Goal: Transaction & Acquisition: Book appointment/travel/reservation

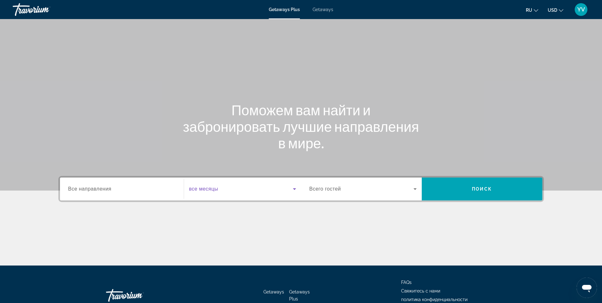
click at [297, 188] on icon "Search widget" at bounding box center [295, 189] width 8 height 8
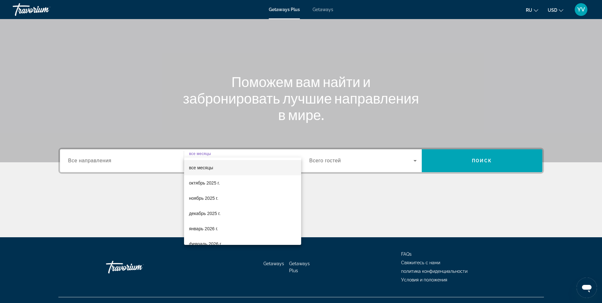
scroll to position [40, 0]
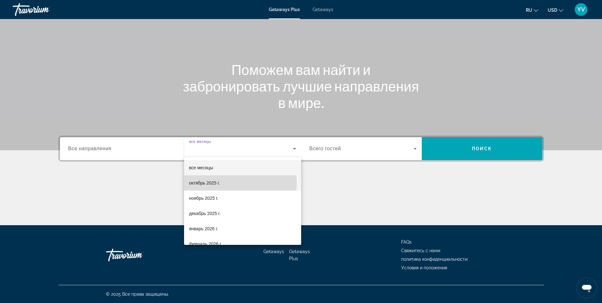
click at [218, 183] on span "октябрь 2025 г." at bounding box center [204, 183] width 31 height 8
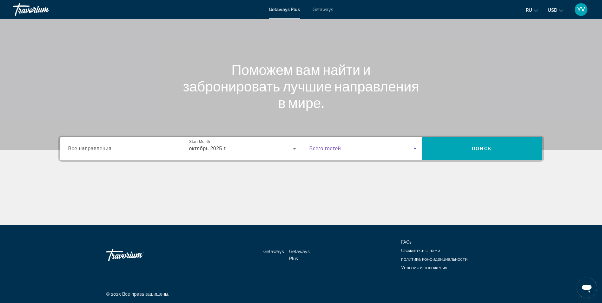
click at [418, 148] on icon "Search widget" at bounding box center [416, 149] width 8 height 8
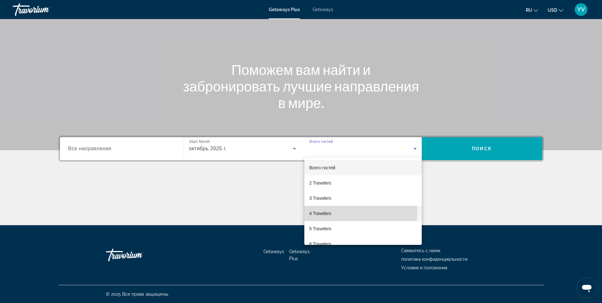
click at [331, 211] on span "4 Travelers" at bounding box center [321, 214] width 22 height 8
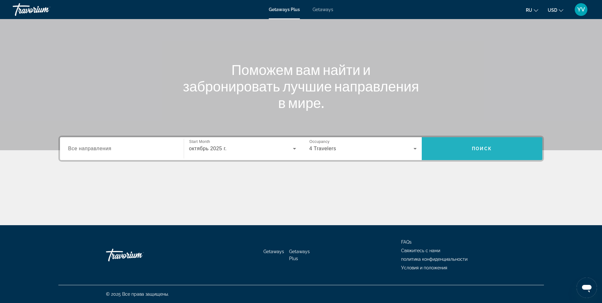
click at [466, 151] on span "Search" at bounding box center [482, 148] width 121 height 15
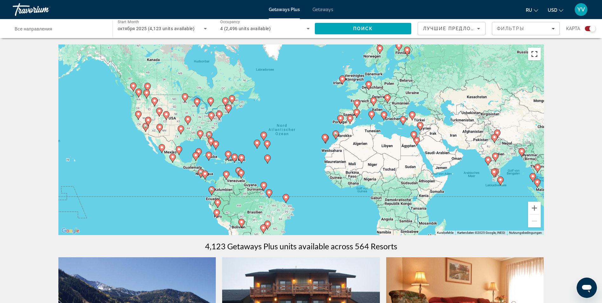
click at [535, 56] on button "Vollbildansicht ein/aus" at bounding box center [534, 54] width 13 height 13
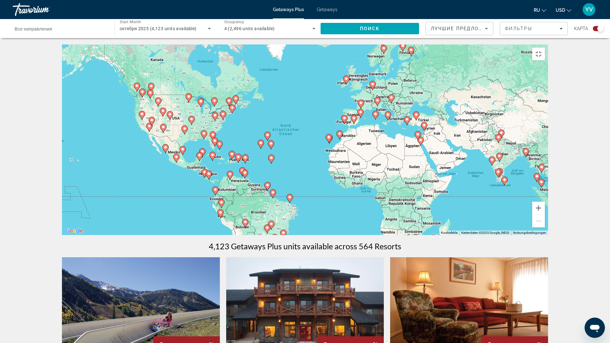
click at [380, 120] on div "Um den Modus zum Ziehen mit der Tastatur zu aktivieren, drückst du Alt + Eingab…" at bounding box center [305, 139] width 486 height 191
click at [373, 90] on icon "Main content" at bounding box center [373, 85] width 6 height 8
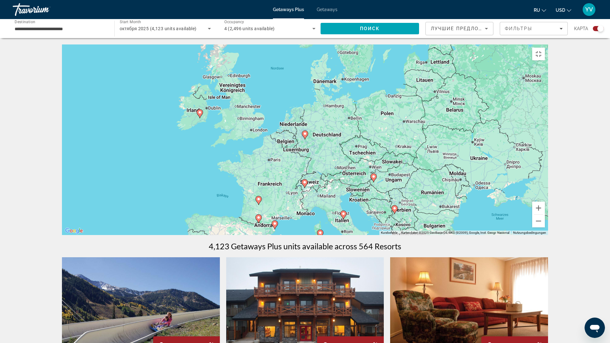
click at [305, 188] on icon "Main content" at bounding box center [305, 183] width 6 height 8
type input "**********"
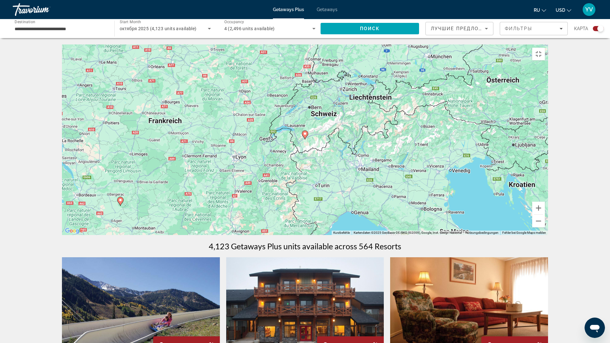
click at [306, 136] on image "Main content" at bounding box center [305, 134] width 4 height 4
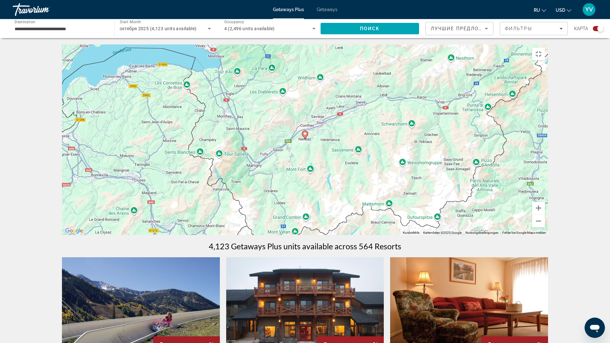
click at [304, 136] on image "Main content" at bounding box center [305, 134] width 4 height 4
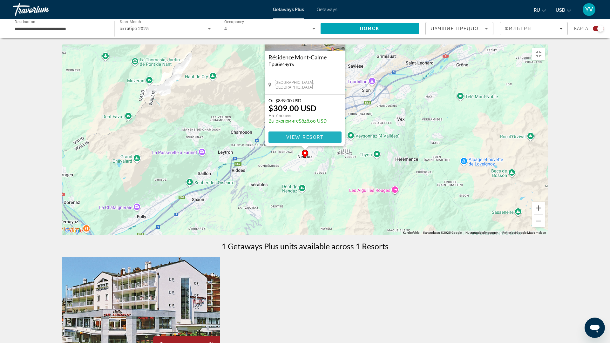
click at [307, 145] on span "Main content" at bounding box center [304, 137] width 73 height 15
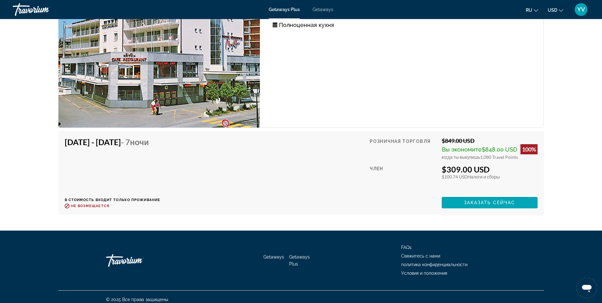
scroll to position [1273, 0]
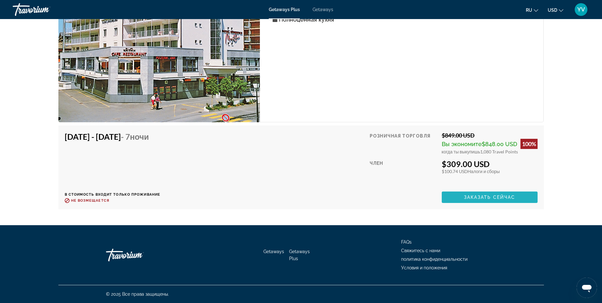
click at [473, 197] on span "Заказать сейчас" at bounding box center [489, 197] width 51 height 5
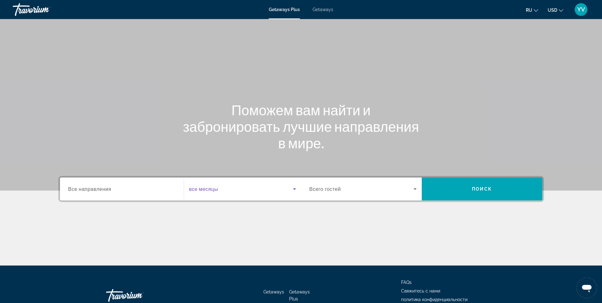
click at [294, 191] on icon "Search widget" at bounding box center [295, 189] width 8 height 8
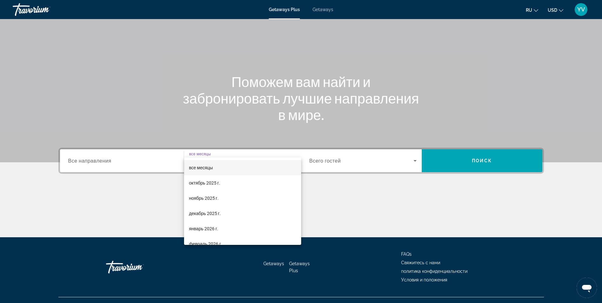
scroll to position [40, 0]
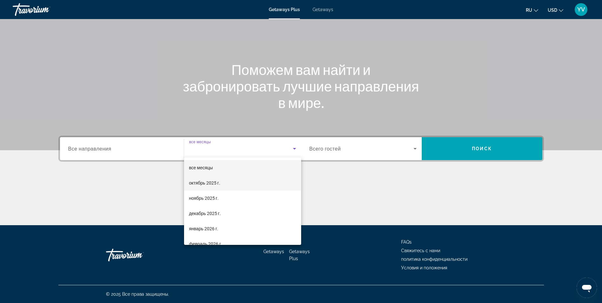
click at [216, 183] on span "октябрь 2025 г." at bounding box center [204, 183] width 31 height 8
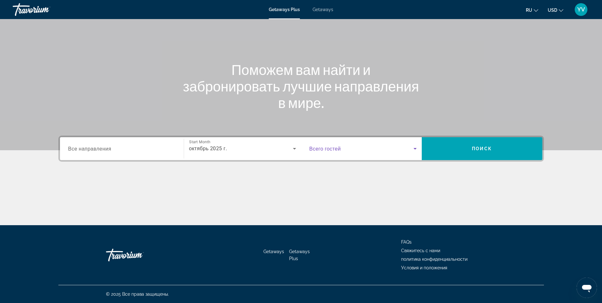
click at [416, 148] on icon "Search widget" at bounding box center [415, 149] width 3 height 2
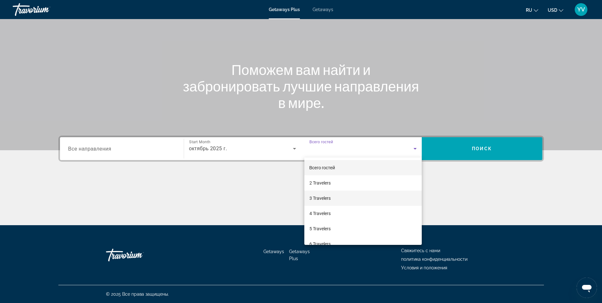
click at [343, 198] on mat-option "3 Travelers" at bounding box center [364, 198] width 118 height 15
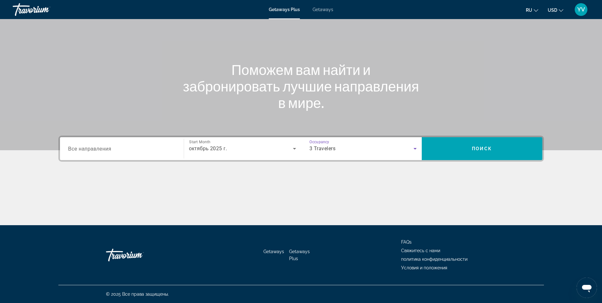
click at [419, 147] on icon "Search widget" at bounding box center [416, 149] width 8 height 8
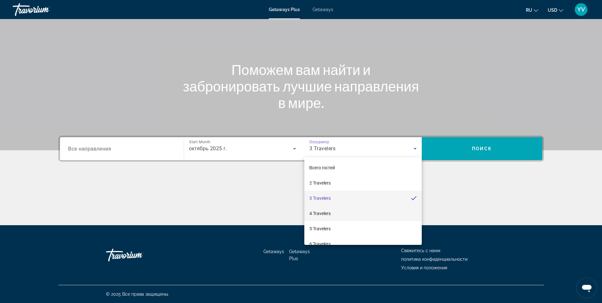
click at [329, 215] on span "4 Travelers" at bounding box center [320, 214] width 21 height 8
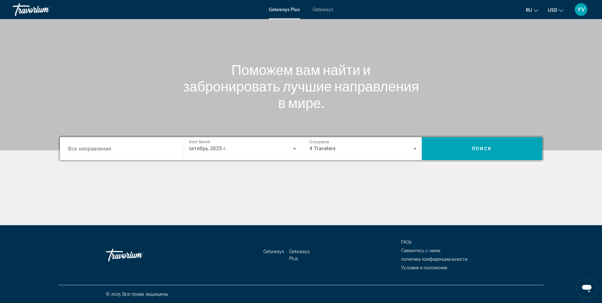
click at [558, 9] on button "USD USD ($) MXN (Mex$) CAD (Can$) GBP (£) EUR (€) AUD (A$) NZD (NZ$) CNY (CN¥)" at bounding box center [556, 9] width 16 height 9
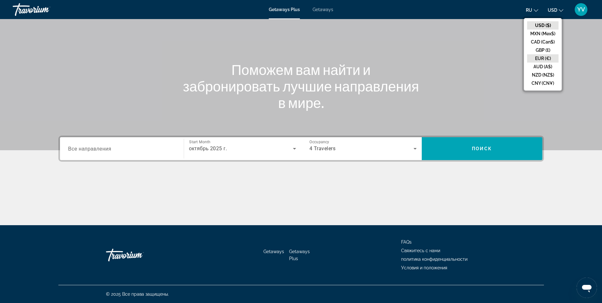
click at [546, 57] on button "EUR (€)" at bounding box center [542, 58] width 31 height 8
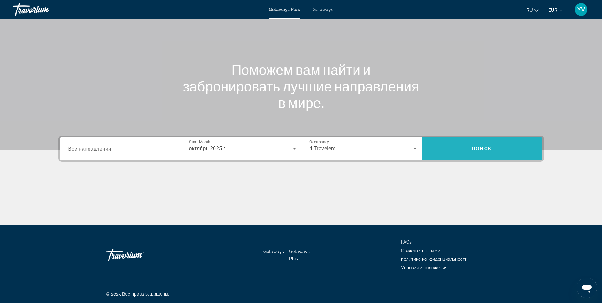
click at [489, 153] on span "Search" at bounding box center [482, 148] width 121 height 15
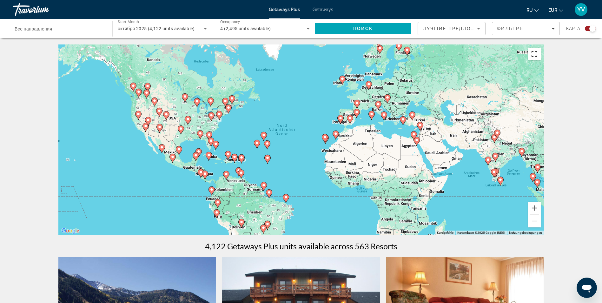
click at [534, 56] on button "Vollbildansicht ein/aus" at bounding box center [534, 54] width 13 height 13
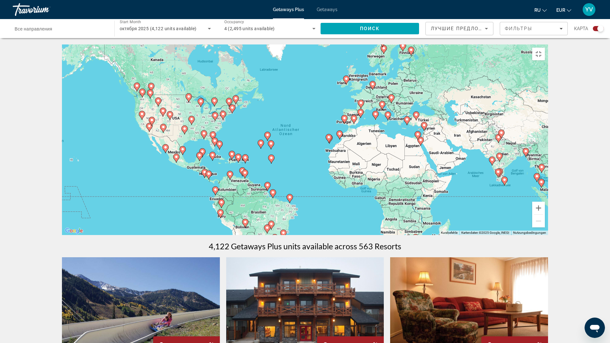
click at [390, 103] on icon "Main content" at bounding box center [391, 99] width 6 height 8
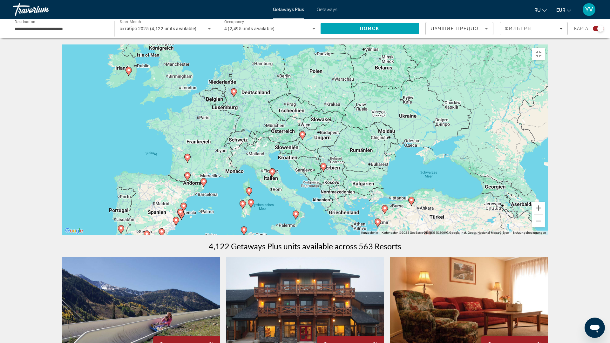
click at [302, 136] on image "Main content" at bounding box center [302, 134] width 4 height 4
type input "**********"
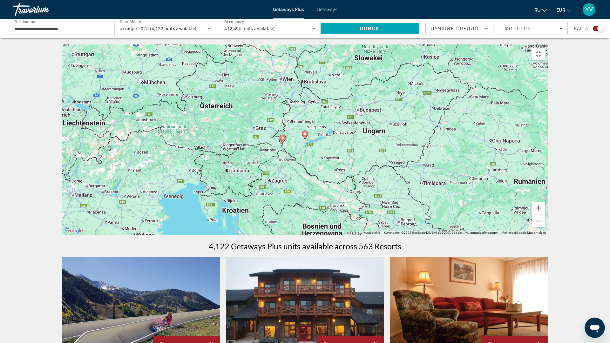
click at [306, 139] on icon "Main content" at bounding box center [305, 135] width 6 height 8
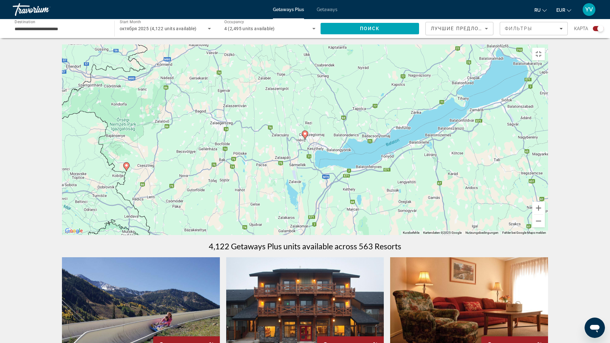
click at [306, 139] on icon "Main content" at bounding box center [305, 135] width 6 height 8
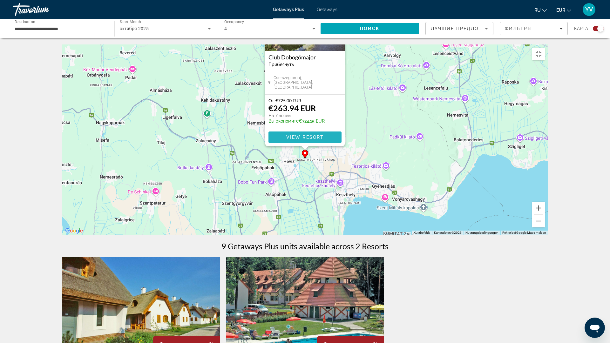
click at [303, 140] on span "View Resort" at bounding box center [304, 137] width 37 height 5
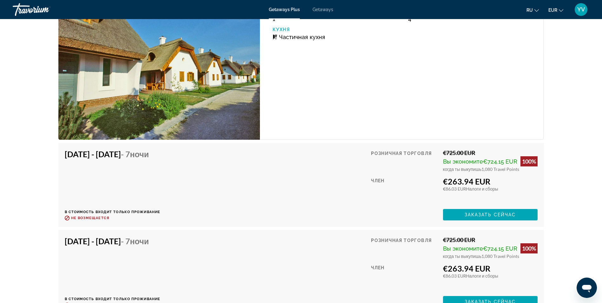
scroll to position [1270, 0]
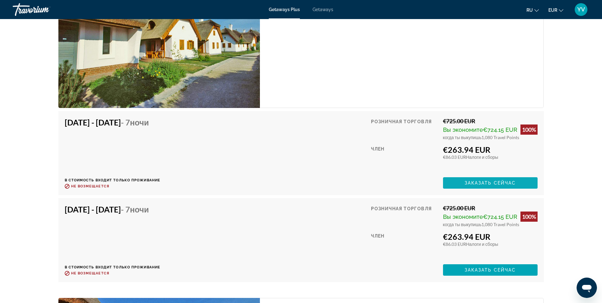
click at [510, 182] on span "Заказать сейчас" at bounding box center [490, 182] width 51 height 5
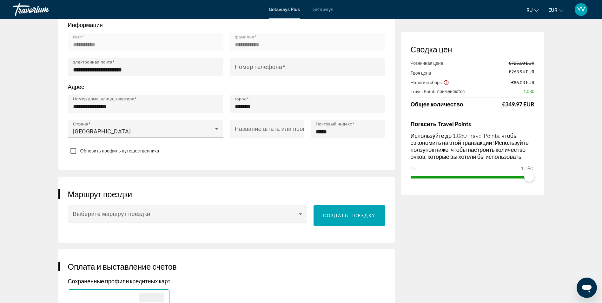
scroll to position [222, 0]
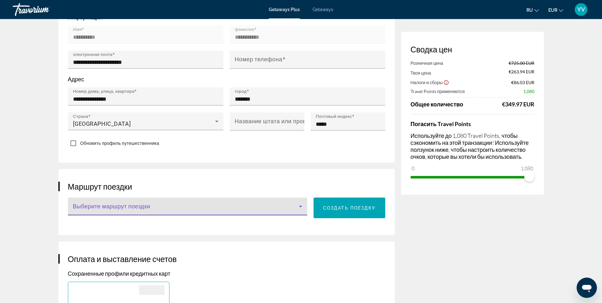
click at [303, 206] on icon "Main content" at bounding box center [301, 207] width 8 height 8
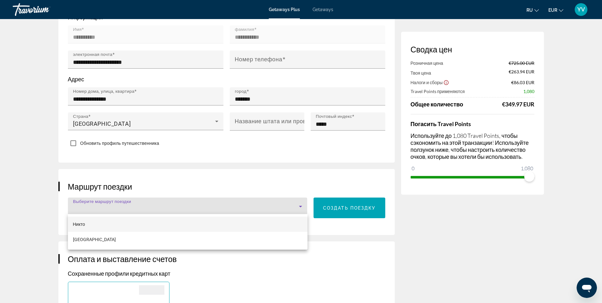
click at [284, 223] on mat-option "Никто" at bounding box center [188, 224] width 240 height 15
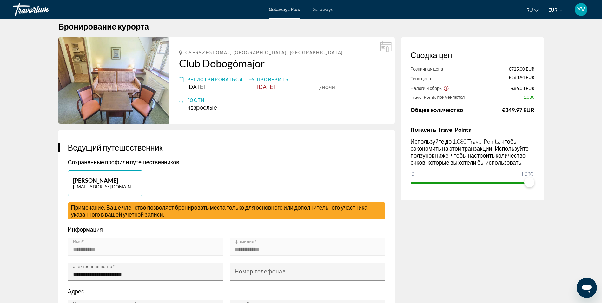
scroll to position [0, 0]
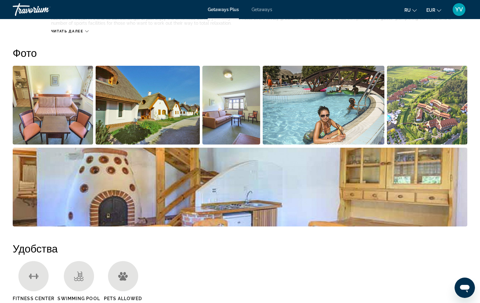
scroll to position [286, 0]
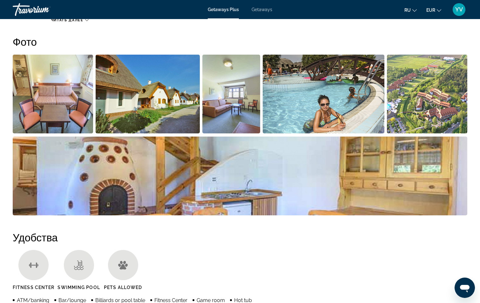
click at [432, 104] on img "Open full-screen image slider" at bounding box center [427, 94] width 80 height 79
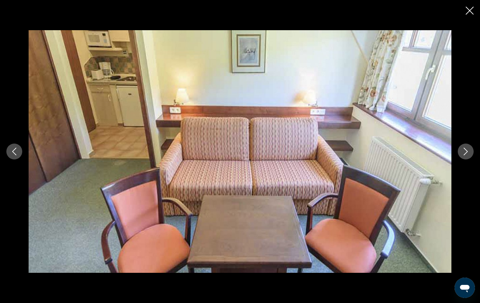
click at [467, 155] on icon "Next image" at bounding box center [466, 152] width 8 height 8
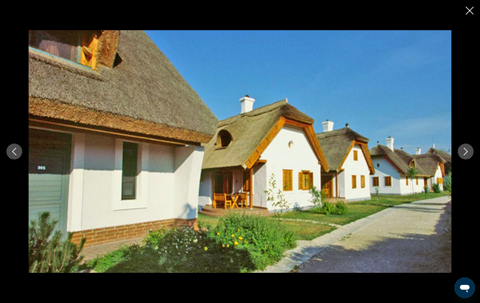
click at [467, 155] on icon "Next image" at bounding box center [466, 152] width 8 height 8
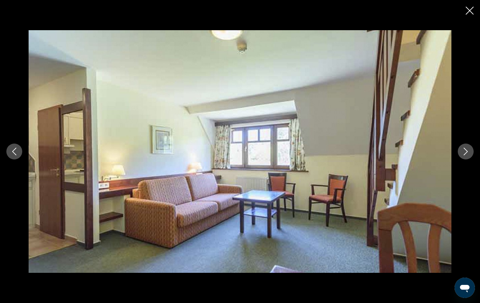
click at [467, 155] on icon "Next image" at bounding box center [466, 152] width 8 height 8
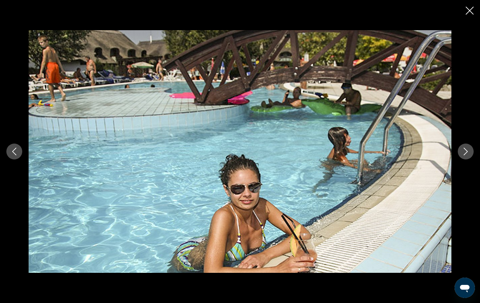
click at [467, 155] on icon "Next image" at bounding box center [466, 152] width 8 height 8
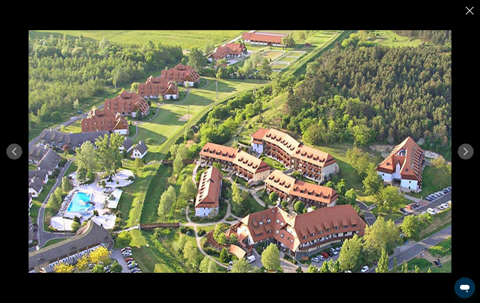
click at [467, 155] on icon "Next image" at bounding box center [466, 152] width 8 height 8
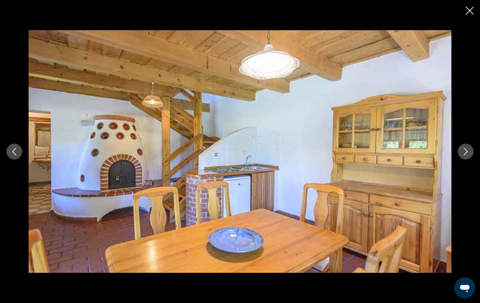
click at [467, 155] on icon "Next image" at bounding box center [466, 152] width 8 height 8
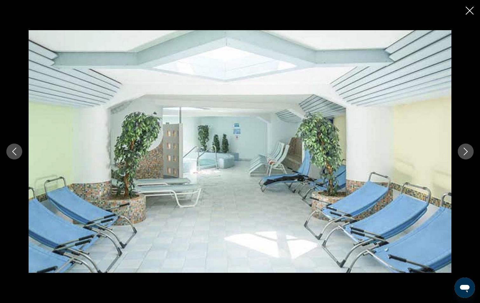
click at [467, 155] on icon "Next image" at bounding box center [466, 152] width 8 height 8
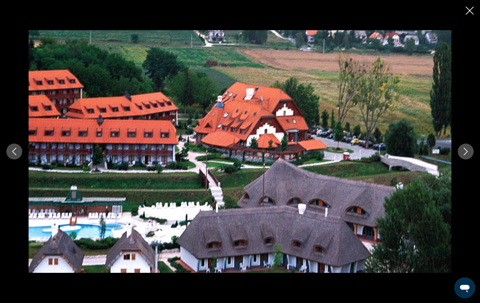
click at [467, 155] on icon "Next image" at bounding box center [466, 152] width 8 height 8
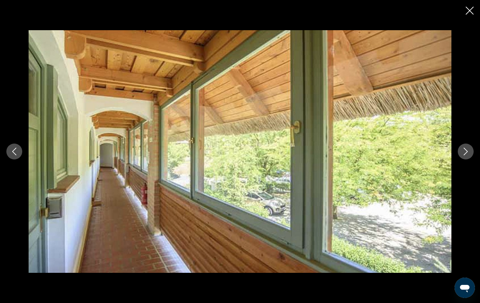
click at [467, 155] on icon "Next image" at bounding box center [466, 152] width 8 height 8
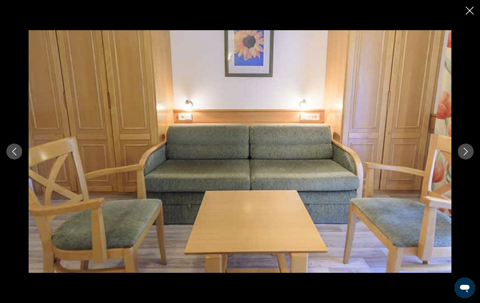
click at [467, 155] on icon "Next image" at bounding box center [466, 152] width 8 height 8
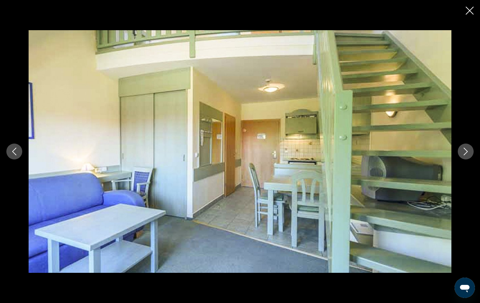
click at [467, 155] on icon "Next image" at bounding box center [466, 152] width 8 height 8
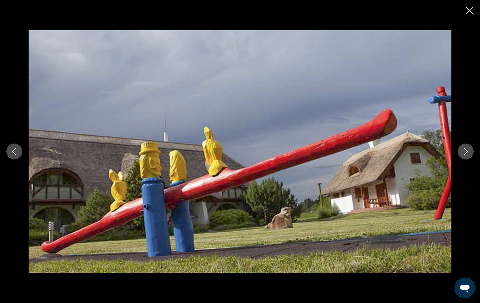
click at [467, 155] on icon "Next image" at bounding box center [466, 152] width 8 height 8
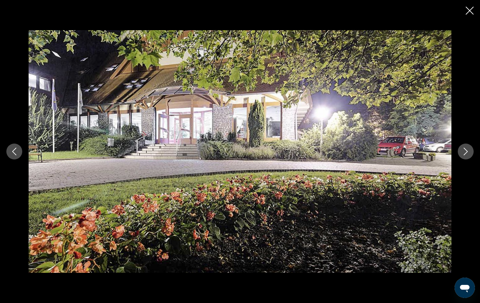
click at [467, 155] on icon "Next image" at bounding box center [466, 152] width 8 height 8
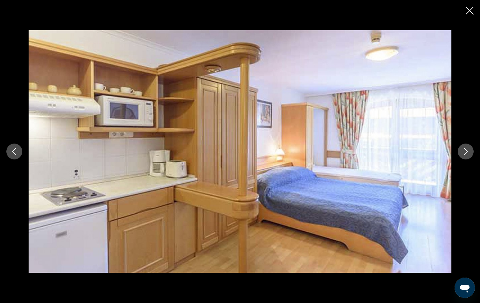
click at [467, 155] on icon "Next image" at bounding box center [466, 152] width 8 height 8
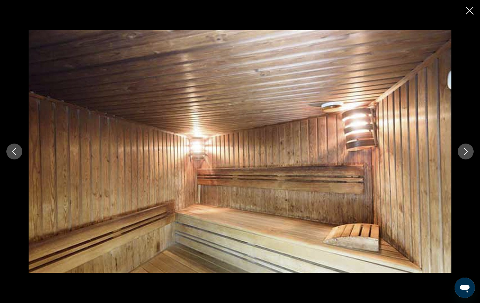
click at [467, 155] on icon "Next image" at bounding box center [466, 152] width 8 height 8
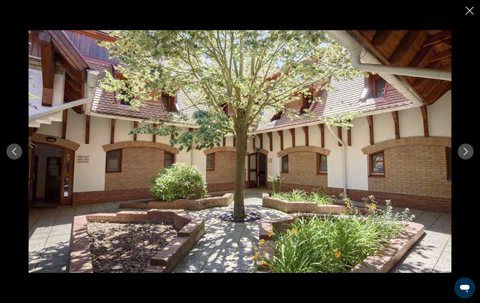
click at [467, 155] on icon "Next image" at bounding box center [466, 152] width 8 height 8
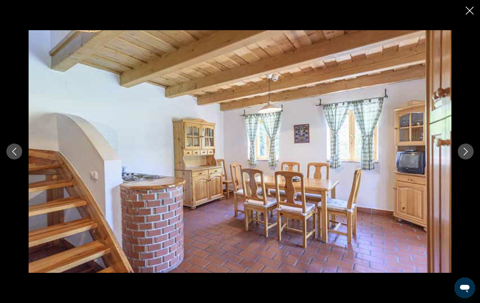
click at [467, 155] on icon "Next image" at bounding box center [466, 152] width 8 height 8
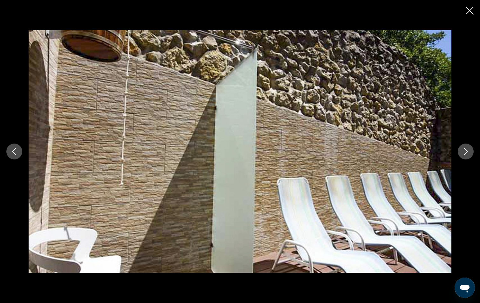
click at [467, 155] on icon "Next image" at bounding box center [466, 152] width 8 height 8
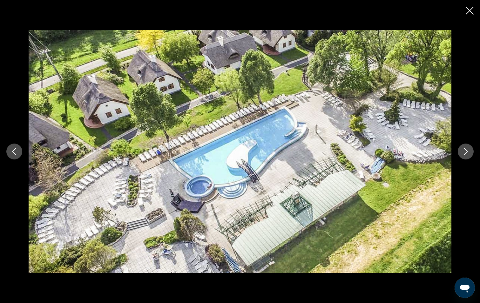
click at [467, 155] on icon "Next image" at bounding box center [466, 152] width 8 height 8
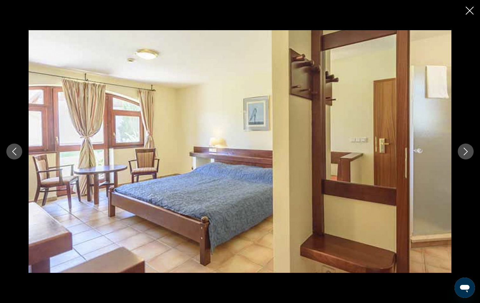
click at [467, 155] on icon "Next image" at bounding box center [466, 152] width 8 height 8
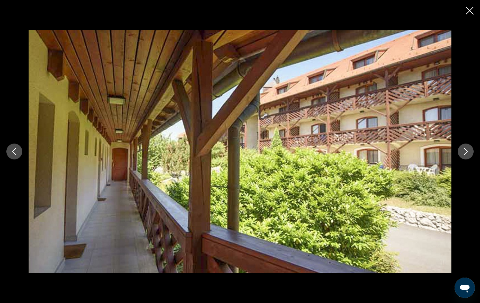
click at [467, 155] on icon "Next image" at bounding box center [466, 152] width 8 height 8
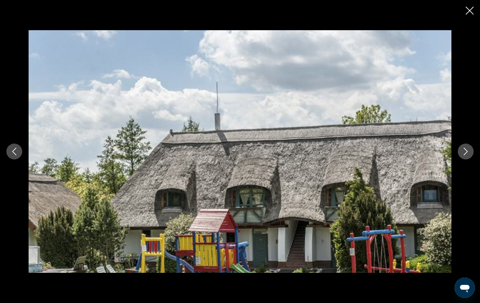
click at [467, 155] on icon "Next image" at bounding box center [466, 152] width 8 height 8
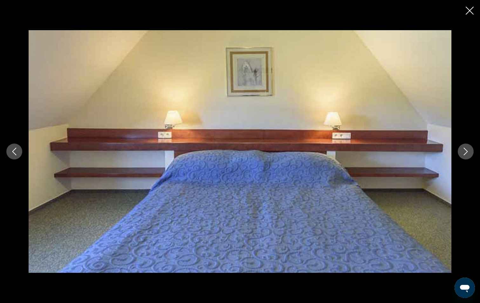
click at [467, 155] on icon "Next image" at bounding box center [466, 152] width 8 height 8
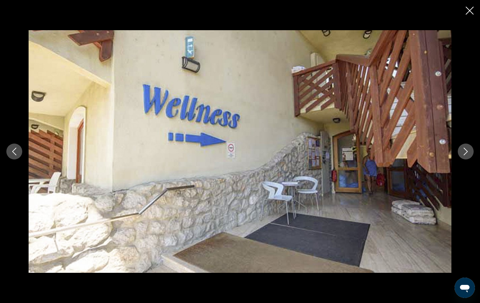
click at [467, 155] on icon "Next image" at bounding box center [466, 152] width 8 height 8
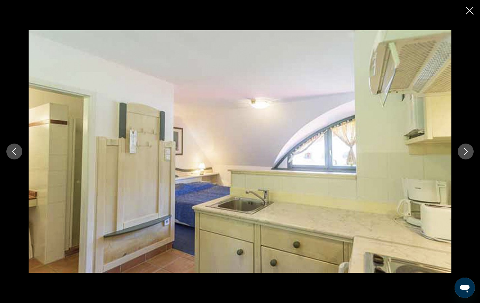
click at [467, 155] on icon "Next image" at bounding box center [466, 152] width 8 height 8
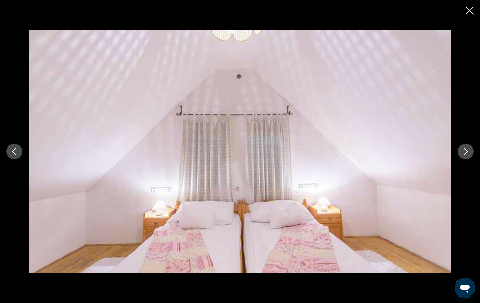
click at [467, 155] on icon "Next image" at bounding box center [466, 152] width 8 height 8
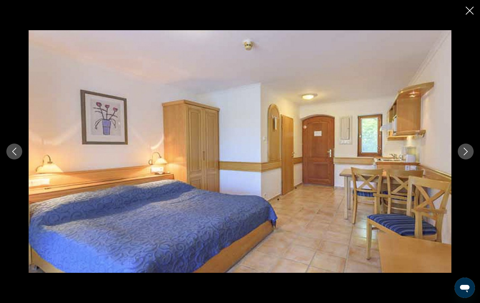
click at [467, 155] on icon "Next image" at bounding box center [466, 152] width 8 height 8
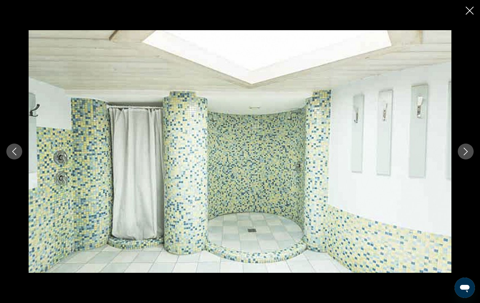
click at [467, 155] on icon "Next image" at bounding box center [466, 152] width 8 height 8
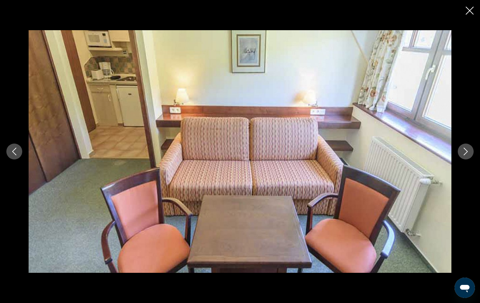
click at [467, 155] on icon "Next image" at bounding box center [466, 152] width 8 height 8
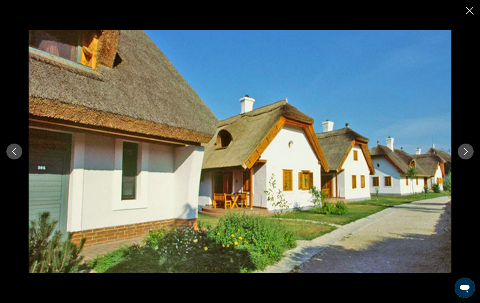
click at [467, 155] on icon "Next image" at bounding box center [466, 152] width 8 height 8
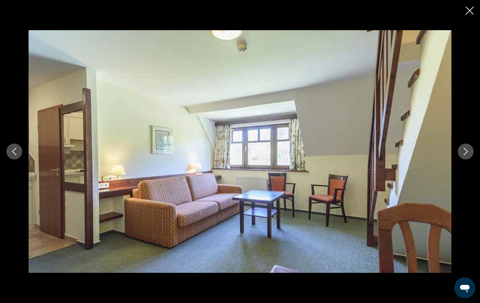
click at [467, 155] on icon "Next image" at bounding box center [466, 152] width 8 height 8
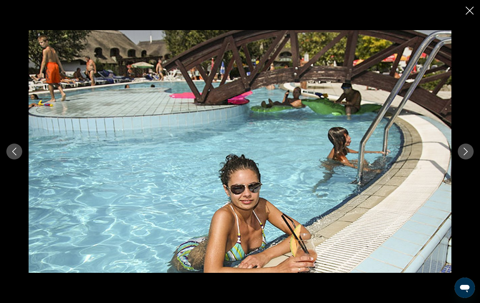
click at [467, 155] on icon "Next image" at bounding box center [466, 152] width 8 height 8
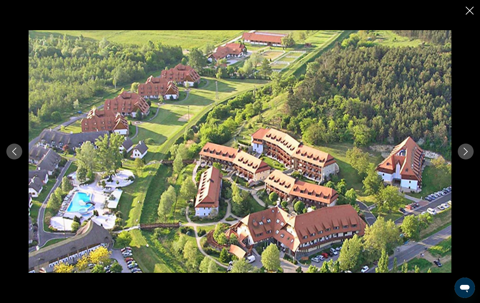
click at [467, 155] on icon "Next image" at bounding box center [466, 152] width 8 height 8
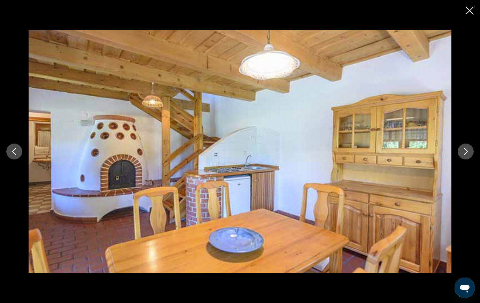
click at [467, 155] on icon "Next image" at bounding box center [466, 152] width 8 height 8
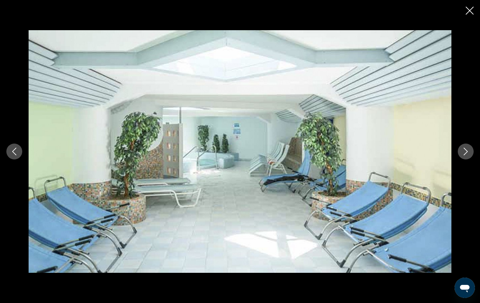
click at [467, 155] on icon "Next image" at bounding box center [466, 152] width 8 height 8
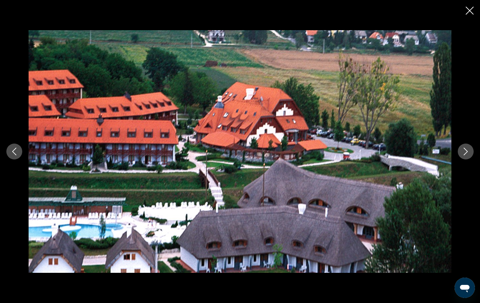
click at [467, 155] on icon "Next image" at bounding box center [466, 152] width 8 height 8
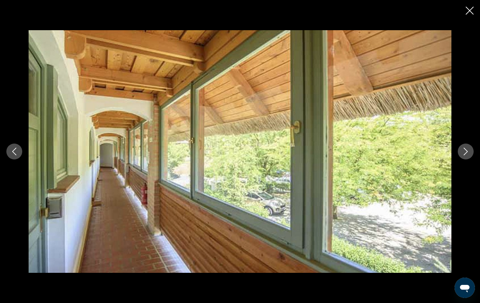
click at [466, 154] on icon "Next image" at bounding box center [466, 152] width 8 height 8
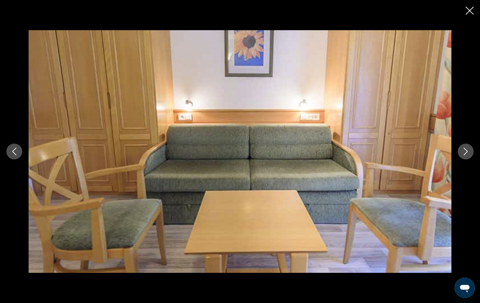
click at [468, 152] on icon "Next image" at bounding box center [466, 152] width 8 height 8
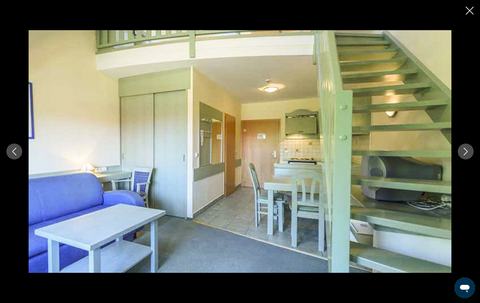
click at [7, 149] on button "Previous image" at bounding box center [14, 152] width 16 height 16
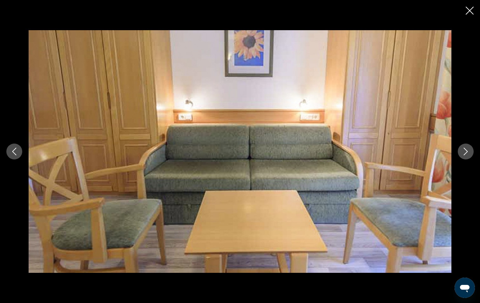
click at [7, 149] on button "Previous image" at bounding box center [14, 152] width 16 height 16
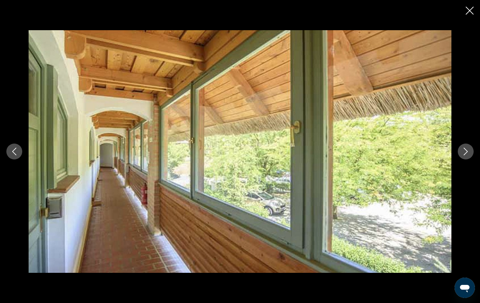
click at [15, 152] on icon "Previous image" at bounding box center [14, 152] width 8 height 8
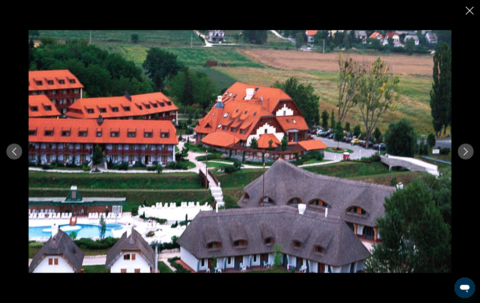
click at [15, 152] on icon "Previous image" at bounding box center [14, 152] width 8 height 8
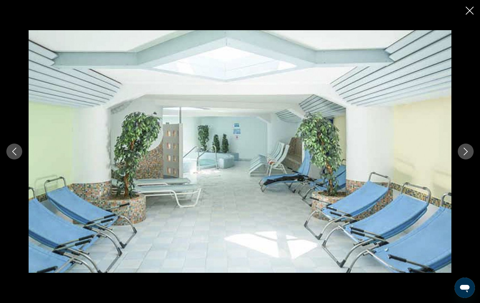
click at [15, 152] on icon "Previous image" at bounding box center [14, 152] width 8 height 8
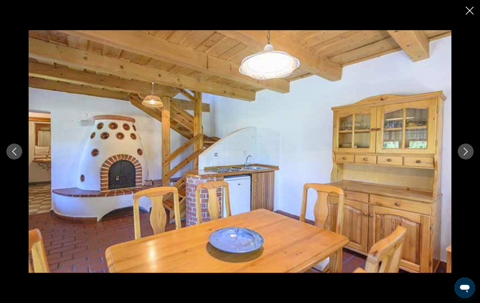
click at [15, 152] on icon "Previous image" at bounding box center [14, 152] width 8 height 8
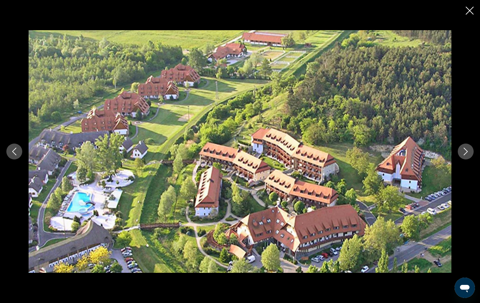
click at [15, 152] on icon "Previous image" at bounding box center [14, 152] width 8 height 8
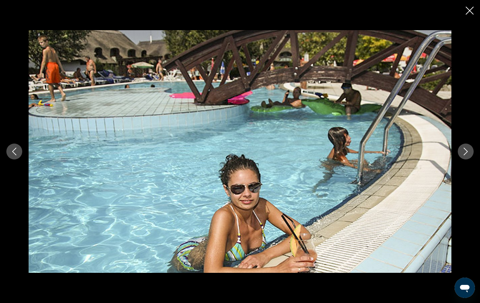
click at [15, 152] on icon "Previous image" at bounding box center [14, 152] width 8 height 8
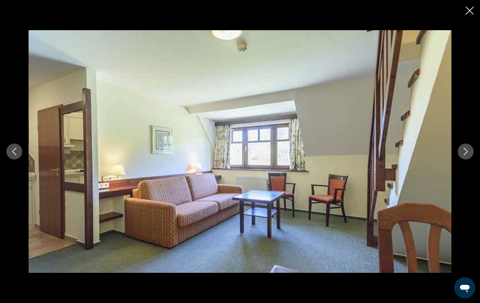
click at [15, 152] on icon "Previous image" at bounding box center [14, 152] width 8 height 8
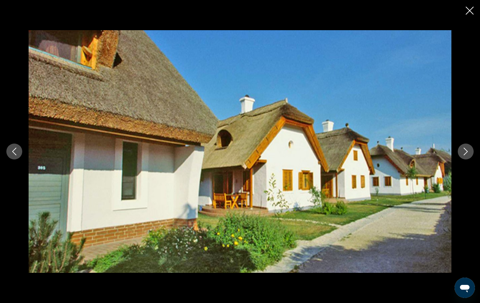
click at [466, 155] on button "Next image" at bounding box center [466, 152] width 16 height 16
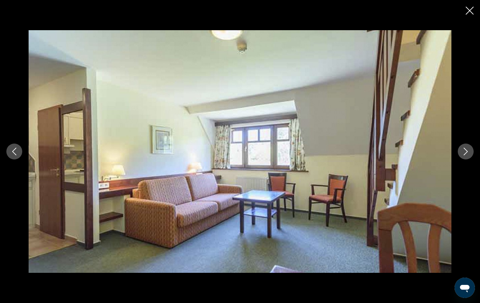
click at [466, 155] on button "Next image" at bounding box center [466, 152] width 16 height 16
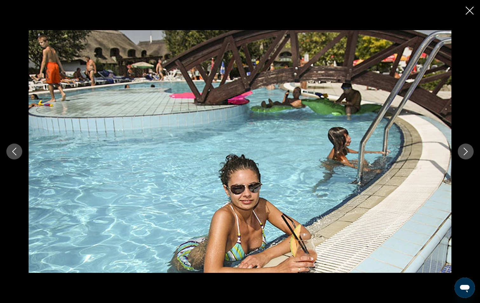
click at [466, 155] on button "Next image" at bounding box center [466, 152] width 16 height 16
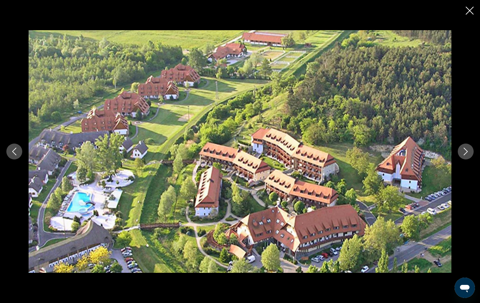
click at [466, 155] on button "Next image" at bounding box center [466, 152] width 16 height 16
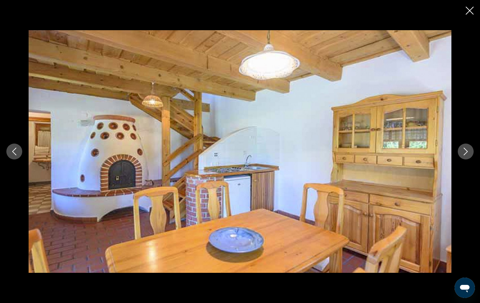
click at [466, 155] on button "Next image" at bounding box center [466, 152] width 16 height 16
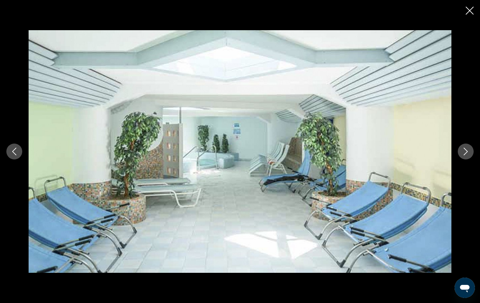
click at [466, 155] on button "Next image" at bounding box center [466, 152] width 16 height 16
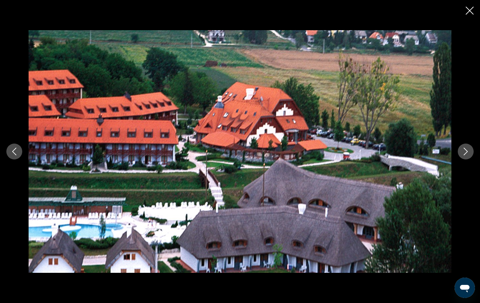
click at [466, 155] on button "Next image" at bounding box center [466, 152] width 16 height 16
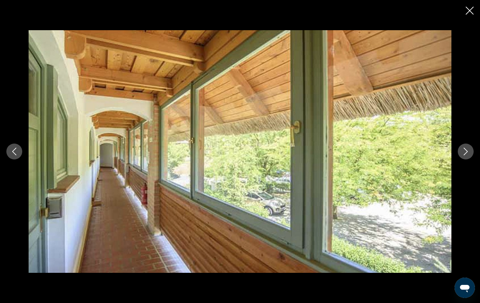
click at [466, 155] on button "Next image" at bounding box center [466, 152] width 16 height 16
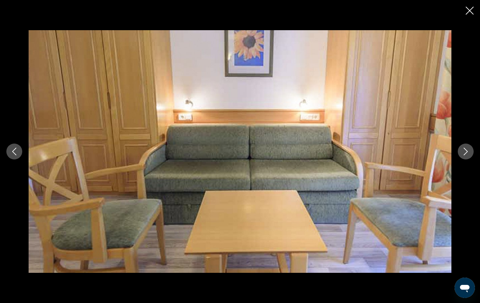
click at [466, 155] on button "Next image" at bounding box center [466, 152] width 16 height 16
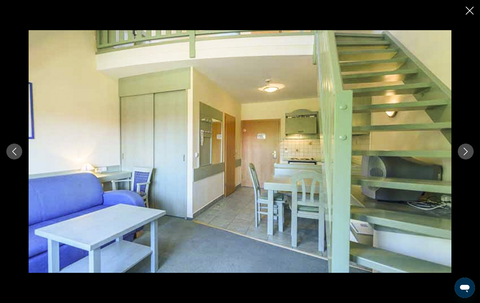
click at [466, 155] on button "Next image" at bounding box center [466, 152] width 16 height 16
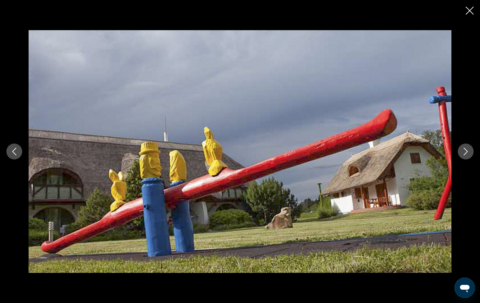
click at [466, 155] on button "Next image" at bounding box center [466, 152] width 16 height 16
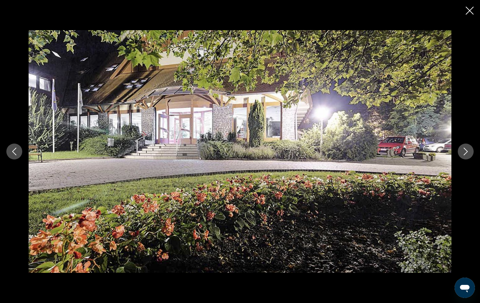
click at [466, 155] on button "Next image" at bounding box center [466, 152] width 16 height 16
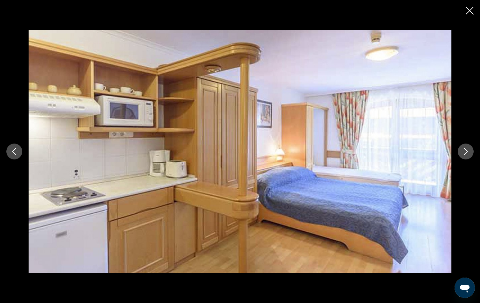
click at [466, 155] on button "Next image" at bounding box center [466, 152] width 16 height 16
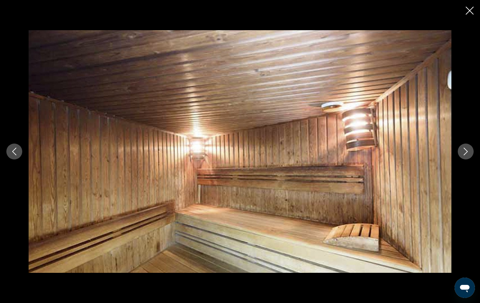
click at [466, 155] on button "Next image" at bounding box center [466, 152] width 16 height 16
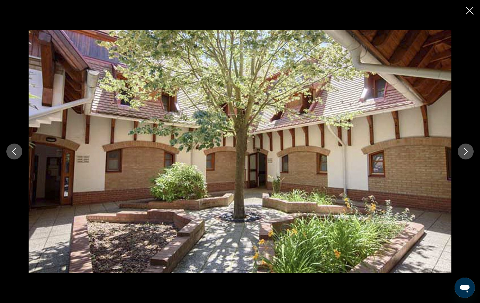
click at [466, 155] on button "Next image" at bounding box center [466, 152] width 16 height 16
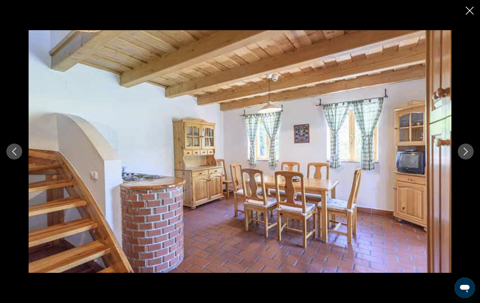
click at [466, 155] on button "Next image" at bounding box center [466, 152] width 16 height 16
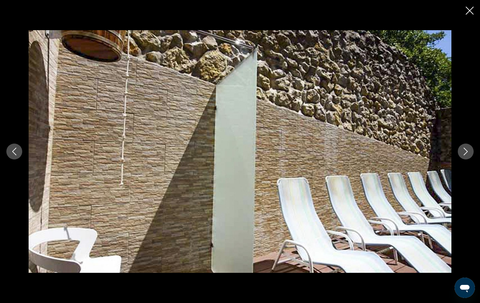
click at [466, 155] on button "Next image" at bounding box center [466, 152] width 16 height 16
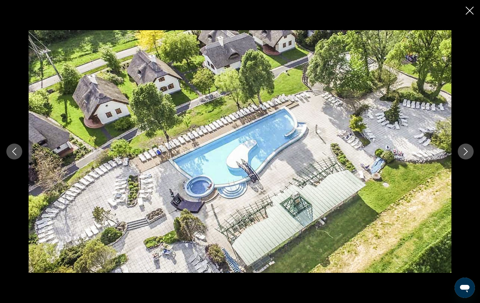
click at [466, 155] on button "Next image" at bounding box center [466, 152] width 16 height 16
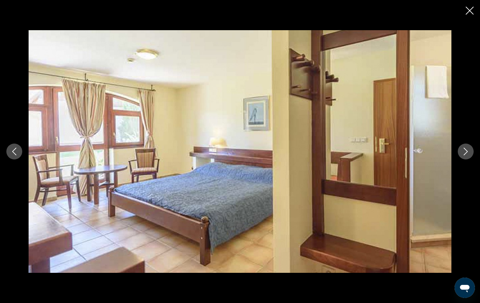
click at [466, 155] on button "Next image" at bounding box center [466, 152] width 16 height 16
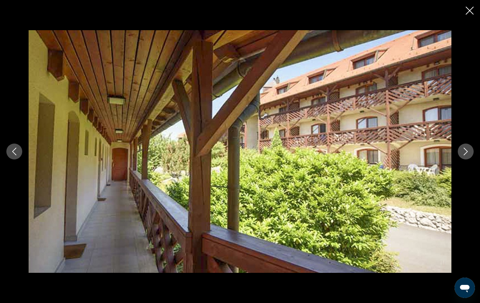
click at [466, 155] on button "Next image" at bounding box center [466, 152] width 16 height 16
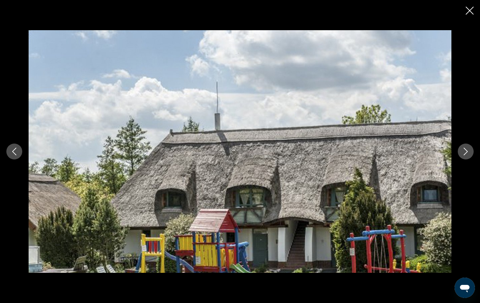
click at [466, 155] on button "Next image" at bounding box center [466, 152] width 16 height 16
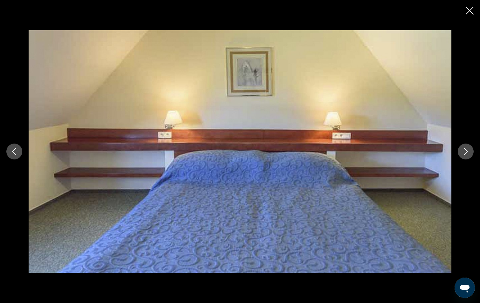
click at [466, 155] on button "Next image" at bounding box center [466, 152] width 16 height 16
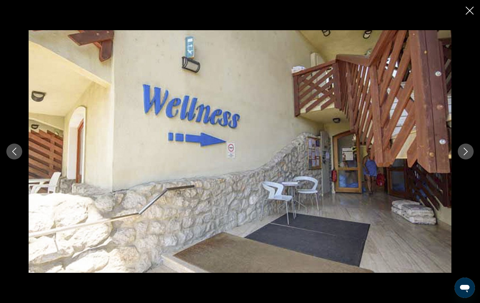
click at [466, 155] on button "Next image" at bounding box center [466, 152] width 16 height 16
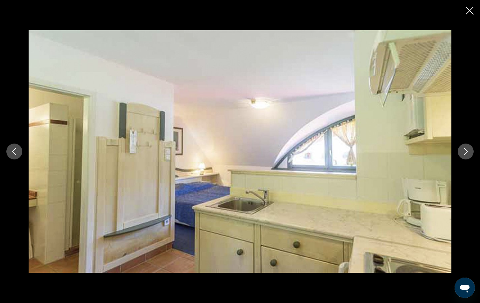
click at [466, 155] on button "Next image" at bounding box center [466, 152] width 16 height 16
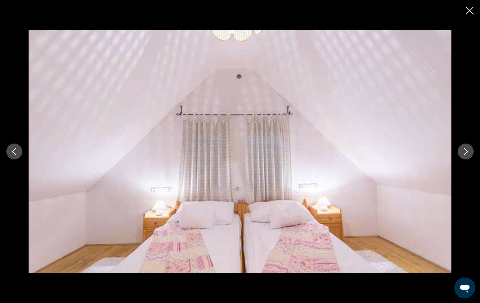
click at [466, 155] on button "Next image" at bounding box center [466, 152] width 16 height 16
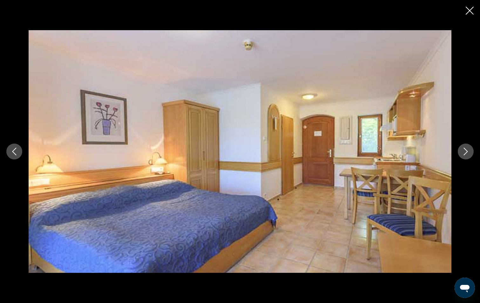
click at [466, 155] on button "Next image" at bounding box center [466, 152] width 16 height 16
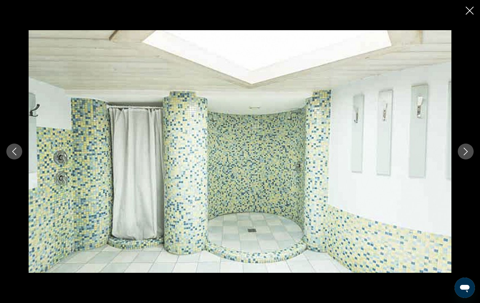
click at [466, 155] on button "Next image" at bounding box center [466, 152] width 16 height 16
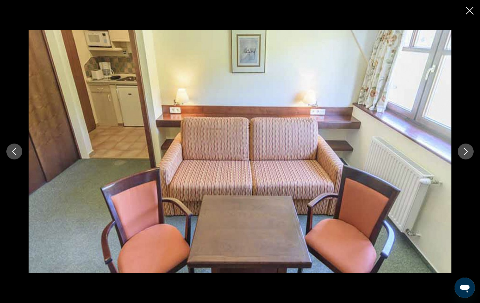
click at [466, 155] on button "Next image" at bounding box center [466, 152] width 16 height 16
